Goal: Information Seeking & Learning: Learn about a topic

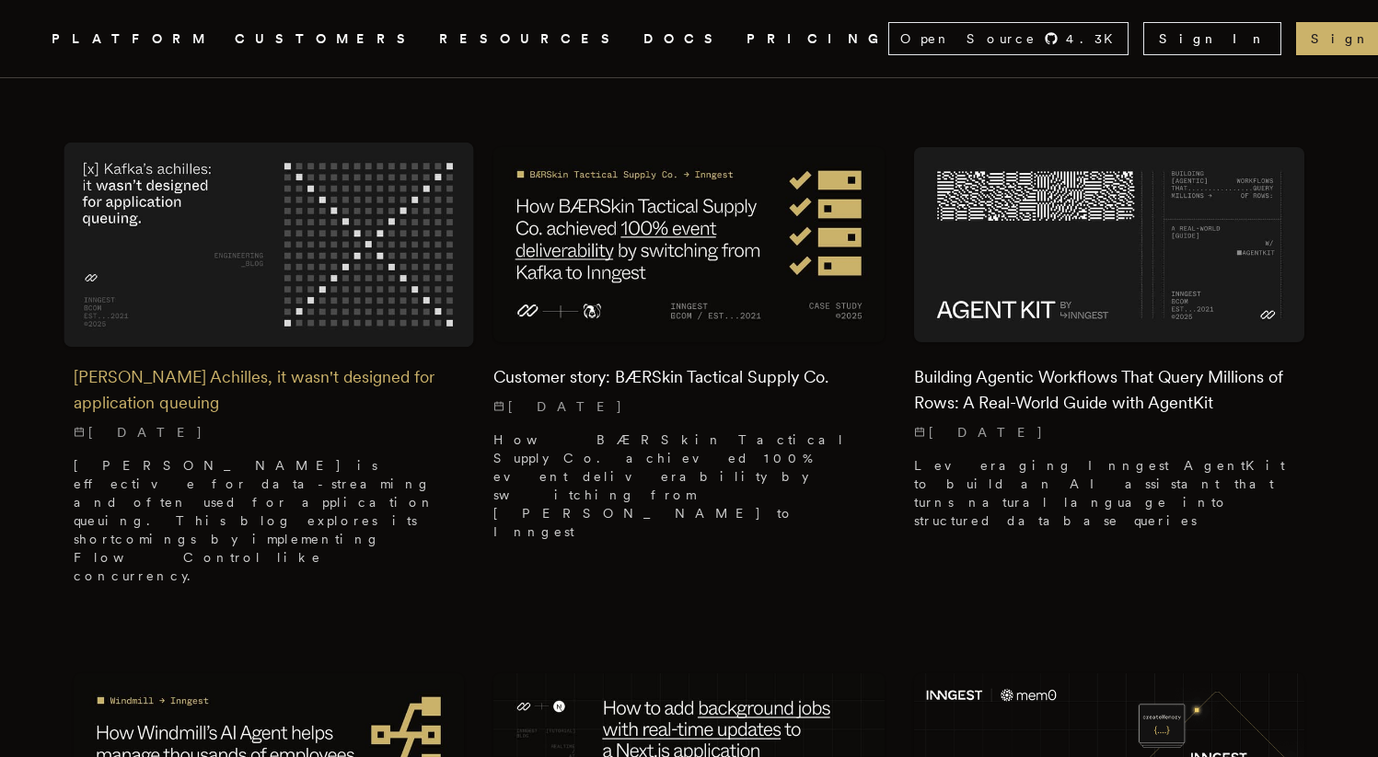
scroll to position [1075, 0]
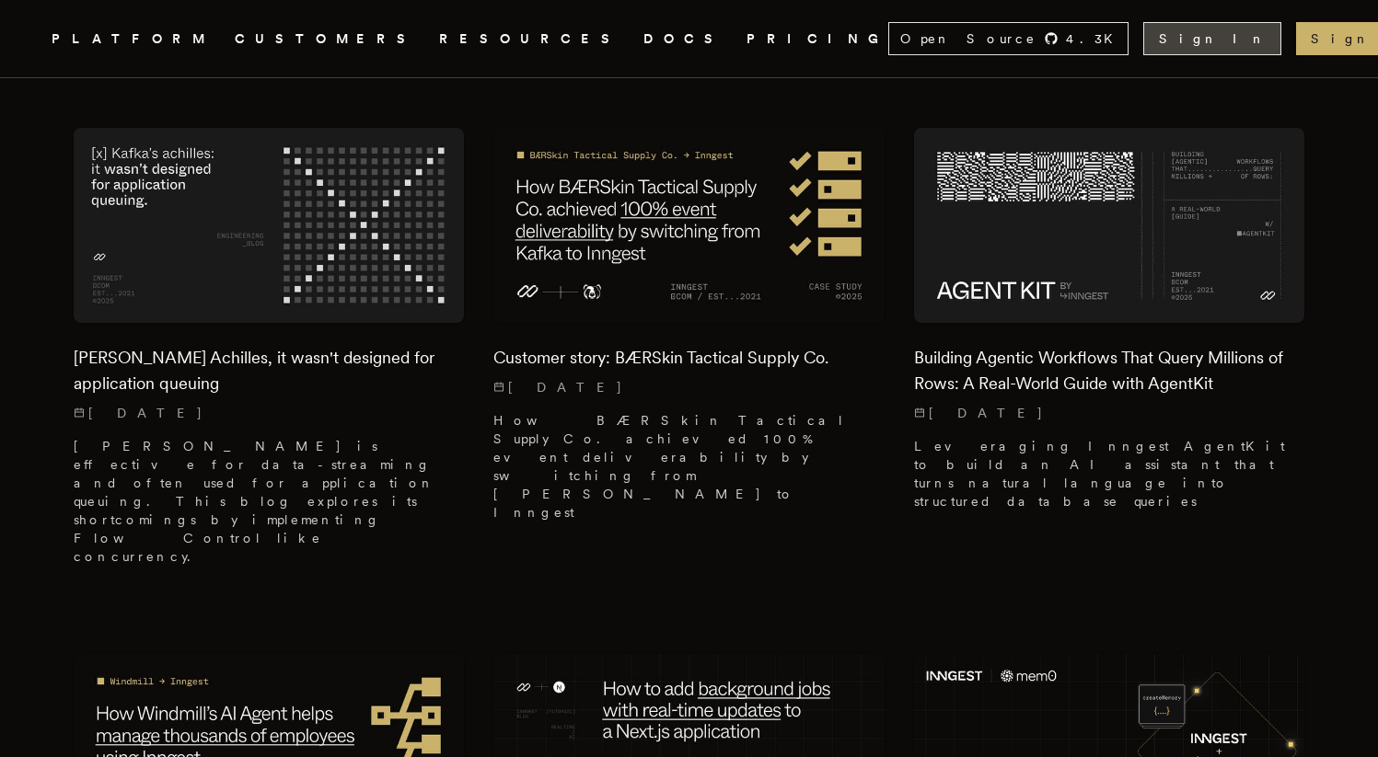
click at [1212, 30] on link "Sign In" at bounding box center [1212, 38] width 138 height 33
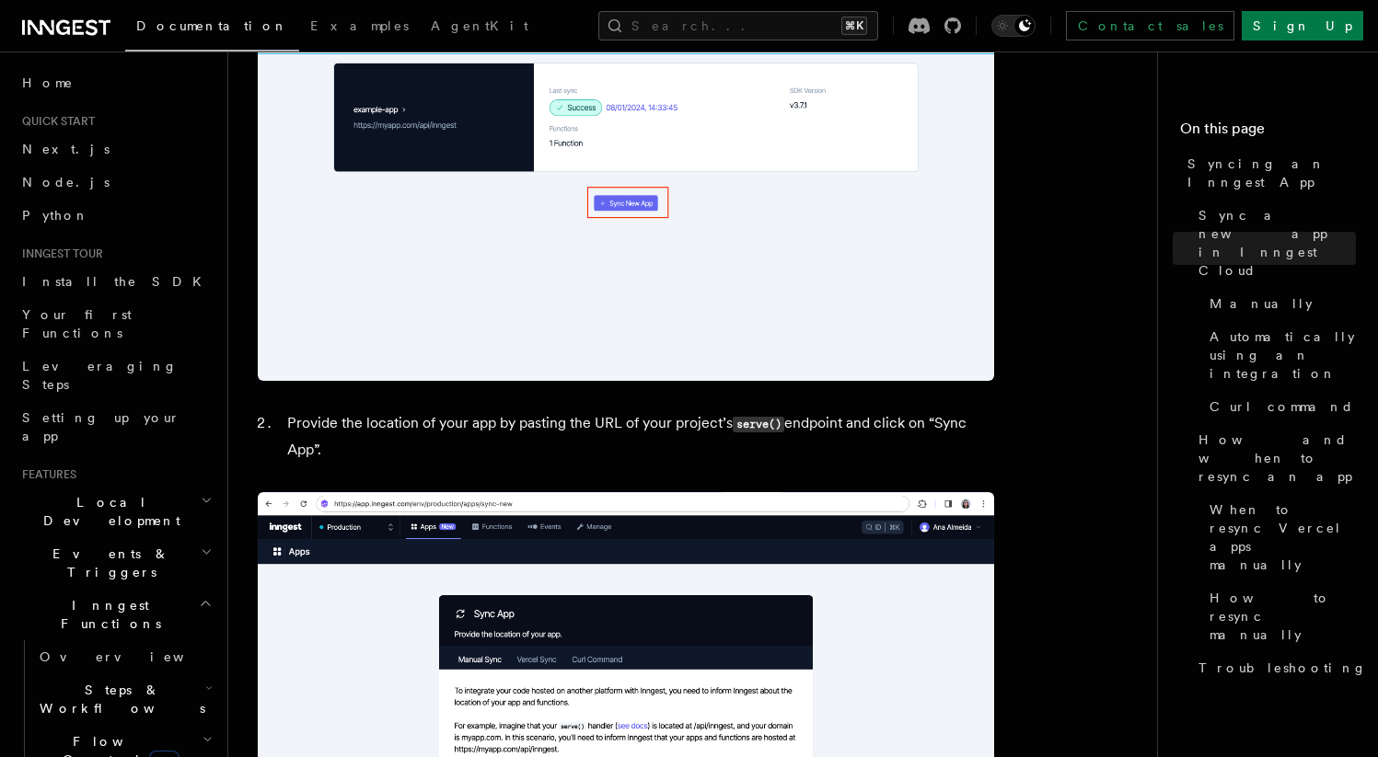
scroll to position [1767, 0]
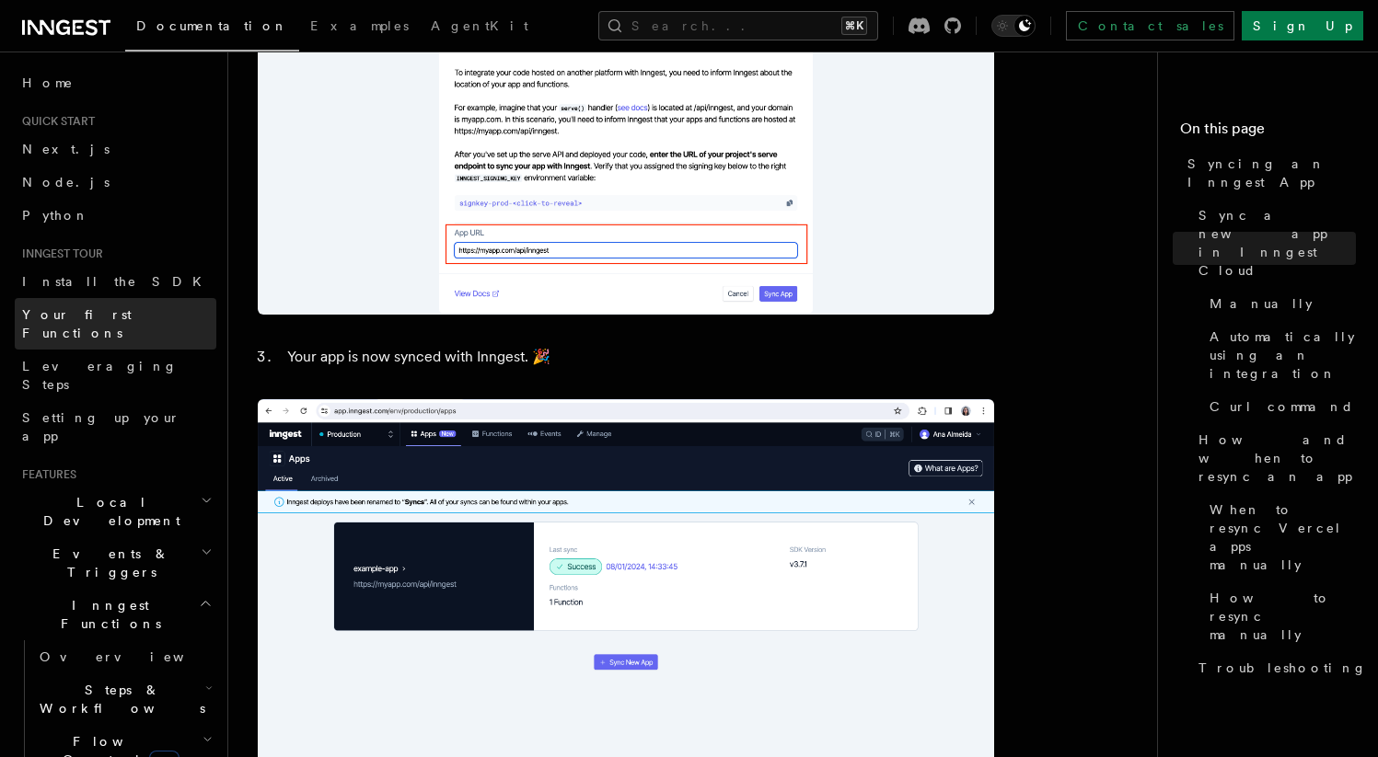
click at [92, 319] on span "Your first Functions" at bounding box center [77, 323] width 110 height 33
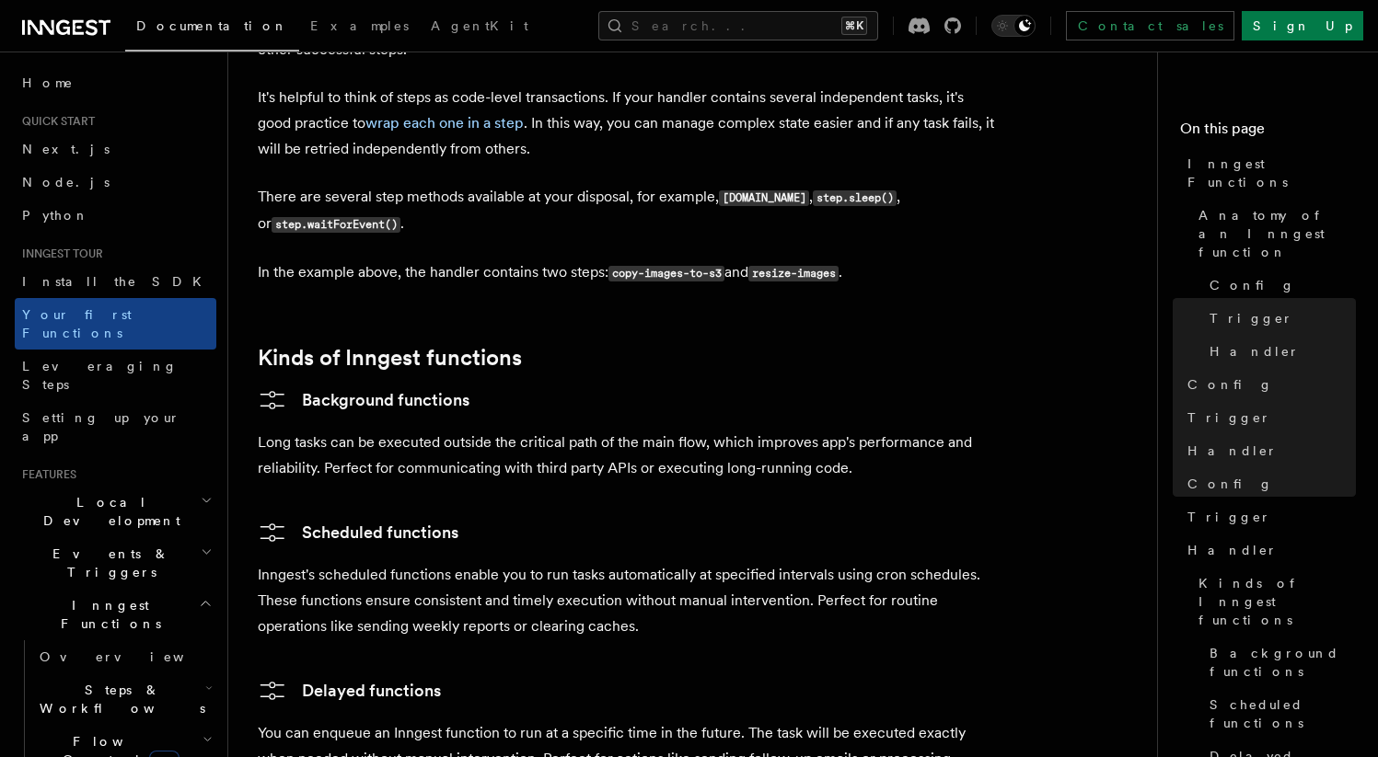
scroll to position [2711, 0]
